Goal: Task Accomplishment & Management: Use online tool/utility

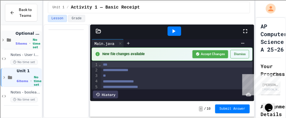
click at [1, 39] on icon at bounding box center [3, 40] width 5 height 5
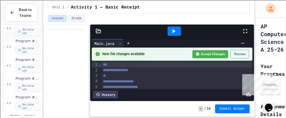
scroll to position [43, 0]
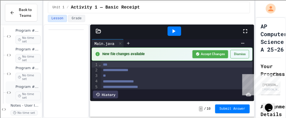
click at [24, 83] on div "Program #5 - Casting, Variables, Output (Fraction) No time set" at bounding box center [24, 93] width 36 height 22
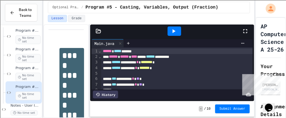
click at [247, 30] on icon at bounding box center [245, 31] width 7 height 7
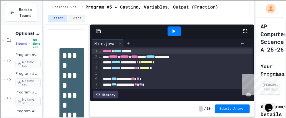
scroll to position [87, 0]
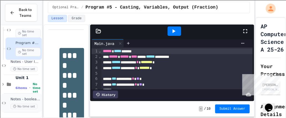
click at [12, 99] on span "Notes - boolean expressions, if statements, relational and conditional operators" at bounding box center [26, 99] width 30 height 5
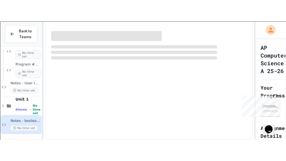
scroll to position [81, 0]
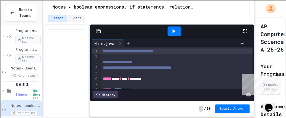
click at [244, 31] on icon at bounding box center [245, 31] width 7 height 7
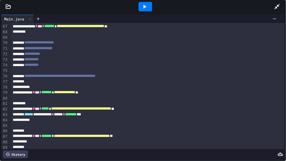
scroll to position [366, 0]
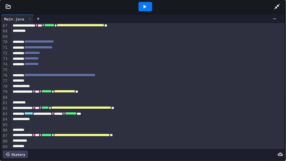
click at [111, 108] on span "**********" at bounding box center [81, 108] width 60 height 4
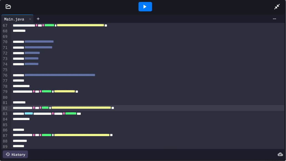
click at [111, 108] on span "**********" at bounding box center [81, 108] width 60 height 4
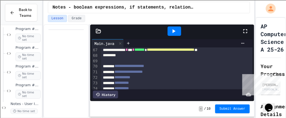
click at [247, 32] on icon at bounding box center [245, 31] width 7 height 7
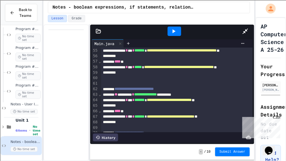
scroll to position [299, 0]
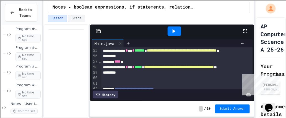
click at [251, 32] on div at bounding box center [248, 31] width 12 height 15
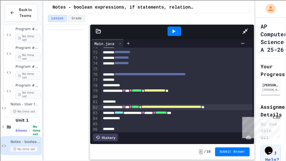
scroll to position [393, 0]
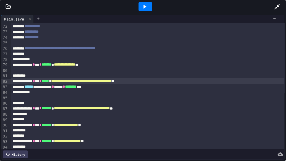
click at [49, 57] on div at bounding box center [148, 60] width 274 height 6
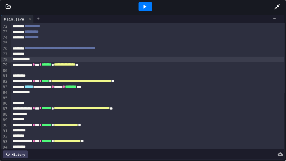
click at [35, 59] on div at bounding box center [148, 60] width 274 height 6
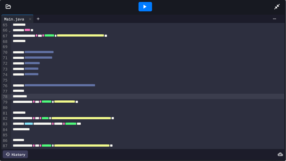
scroll to position [361, 0]
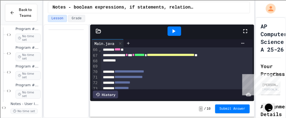
click at [244, 30] on icon at bounding box center [245, 31] width 4 height 4
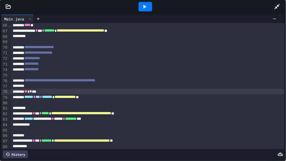
click at [32, 93] on span "*" at bounding box center [31, 91] width 2 height 4
click at [32, 92] on span "*" at bounding box center [31, 91] width 2 height 4
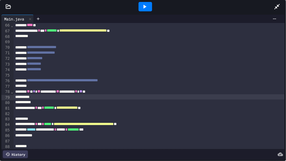
click at [74, 91] on div "** * * ** ********* ** ********* * ** **" at bounding box center [149, 92] width 271 height 6
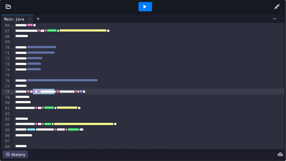
drag, startPoint x: 76, startPoint y: 91, endPoint x: 43, endPoint y: 93, distance: 32.7
click at [43, 93] on div "** * * ** ********* ** ********* * ** **" at bounding box center [149, 92] width 271 height 6
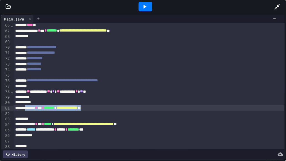
drag, startPoint x: 118, startPoint y: 108, endPoint x: 32, endPoint y: 110, distance: 85.8
click at [32, 110] on div "**********" at bounding box center [149, 108] width 271 height 6
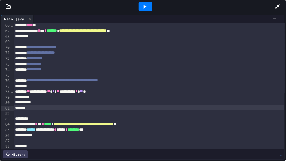
click at [43, 97] on div at bounding box center [149, 97] width 271 height 6
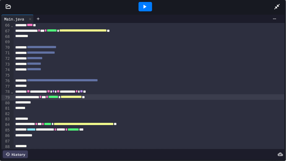
click at [41, 100] on div "*" at bounding box center [149, 103] width 271 height 6
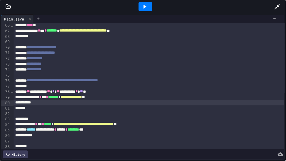
click at [40, 97] on div "**********" at bounding box center [149, 97] width 271 height 6
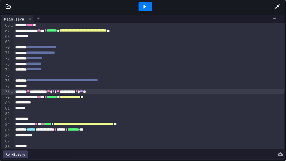
click at [78, 92] on span "*" at bounding box center [77, 91] width 2 height 4
click at [148, 9] on div at bounding box center [146, 6] width 14 height 9
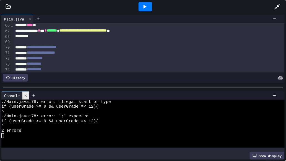
click at [26, 94] on icon at bounding box center [26, 96] width 4 height 4
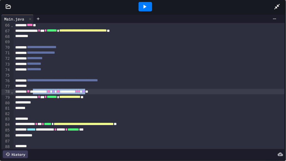
drag, startPoint x: 120, startPoint y: 92, endPoint x: 42, endPoint y: 93, distance: 77.2
click at [42, 93] on div "**********" at bounding box center [149, 92] width 271 height 6
click at [141, 10] on div at bounding box center [146, 6] width 14 height 9
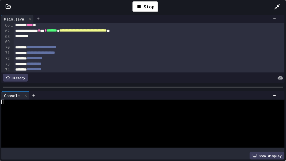
click at [16, 113] on div at bounding box center [140, 111] width 279 height 5
type textarea "*"
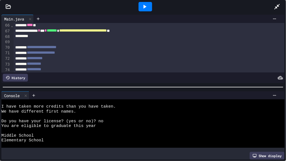
scroll to position [53, 0]
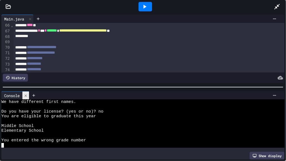
click at [27, 97] on icon at bounding box center [26, 96] width 4 height 4
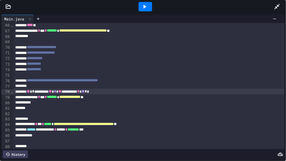
click at [85, 92] on span "**" at bounding box center [83, 91] width 3 height 4
click at [149, 8] on div at bounding box center [146, 6] width 14 height 9
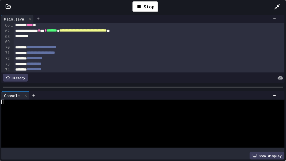
click at [107, 112] on div at bounding box center [140, 111] width 279 height 5
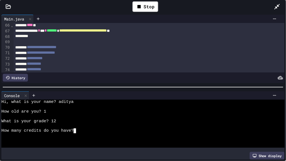
scroll to position [29, 0]
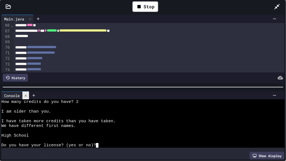
click at [27, 95] on icon at bounding box center [26, 95] width 2 height 2
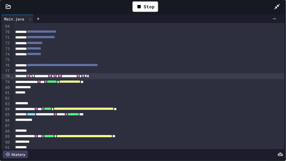
scroll to position [375, 0]
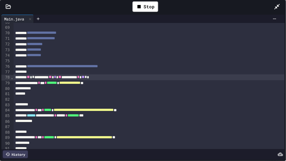
click at [47, 107] on div "**********" at bounding box center [149, 110] width 271 height 6
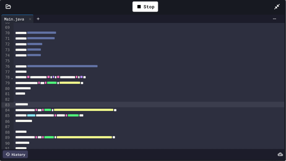
click at [36, 105] on div at bounding box center [149, 105] width 271 height 6
click at [39, 87] on div "*" at bounding box center [149, 89] width 271 height 6
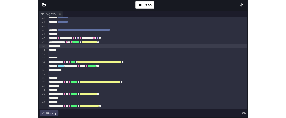
scroll to position [400, 0]
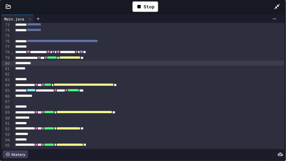
click at [42, 69] on div at bounding box center [149, 69] width 271 height 6
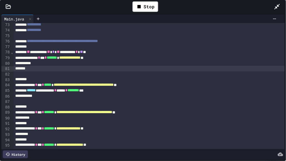
click at [36, 61] on div "*" at bounding box center [149, 64] width 271 height 6
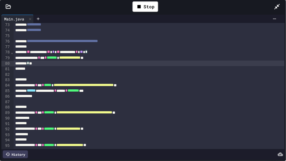
click at [36, 72] on div at bounding box center [149, 74] width 271 height 6
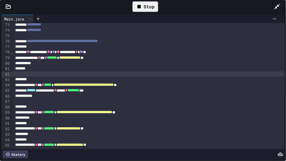
click at [141, 6] on icon at bounding box center [139, 6] width 7 height 7
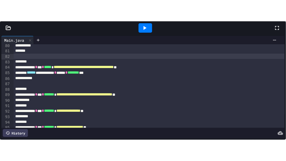
scroll to position [439, 0]
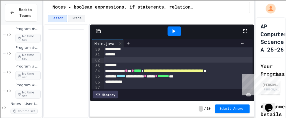
click at [154, 65] on div at bounding box center [199, 66] width 190 height 6
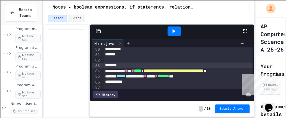
click at [247, 30] on icon at bounding box center [245, 31] width 7 height 7
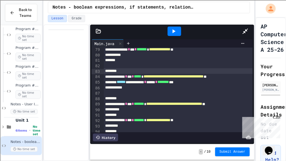
scroll to position [427, 0]
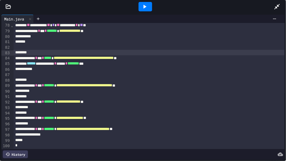
click at [52, 52] on div at bounding box center [149, 53] width 271 height 6
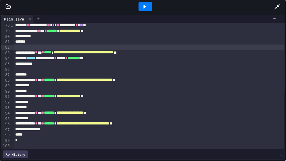
click at [51, 47] on div at bounding box center [149, 48] width 271 height 6
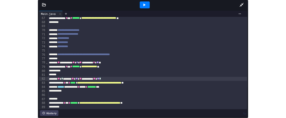
scroll to position [378, 0]
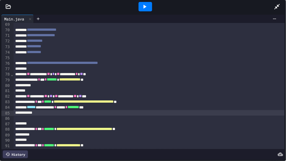
click at [50, 113] on div at bounding box center [149, 113] width 271 height 6
click at [24, 111] on div "*" at bounding box center [149, 113] width 271 height 6
